Goal: Find specific page/section: Find specific page/section

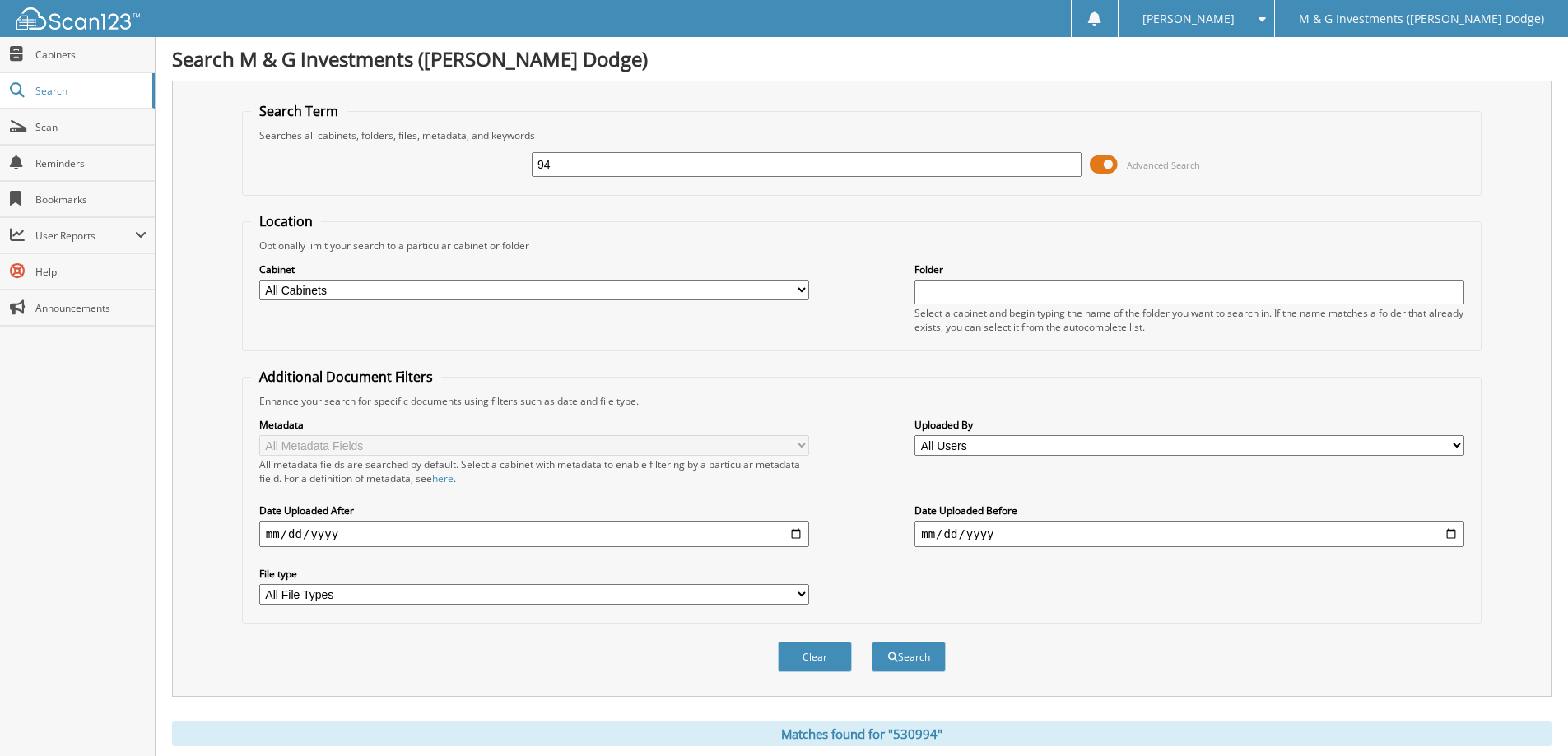
type input "4"
type input "549029"
click at [871, 642] on button "Search" at bounding box center [909, 657] width 74 height 30
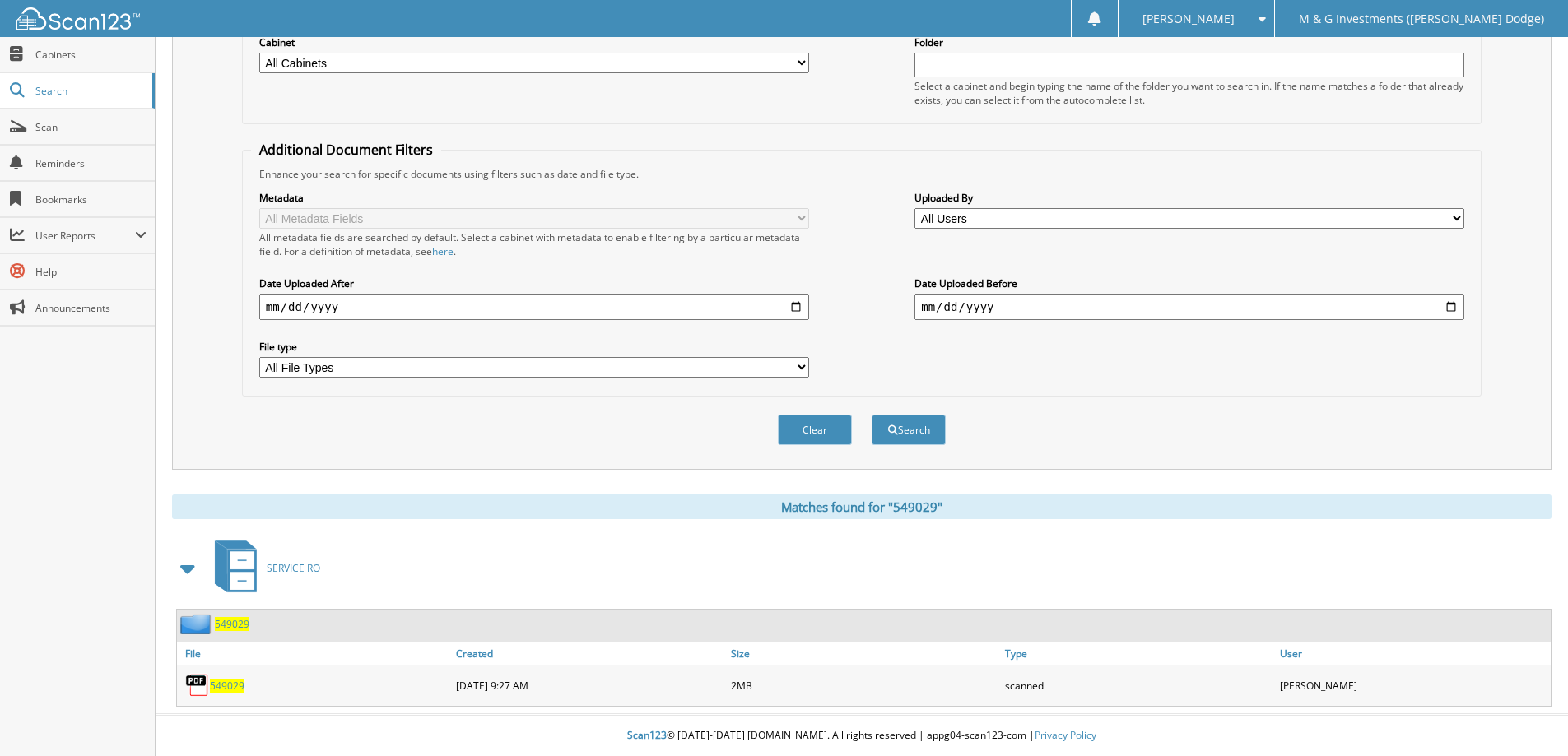
click at [231, 685] on span "549029" at bounding box center [227, 686] width 35 height 14
